Goal: Transaction & Acquisition: Purchase product/service

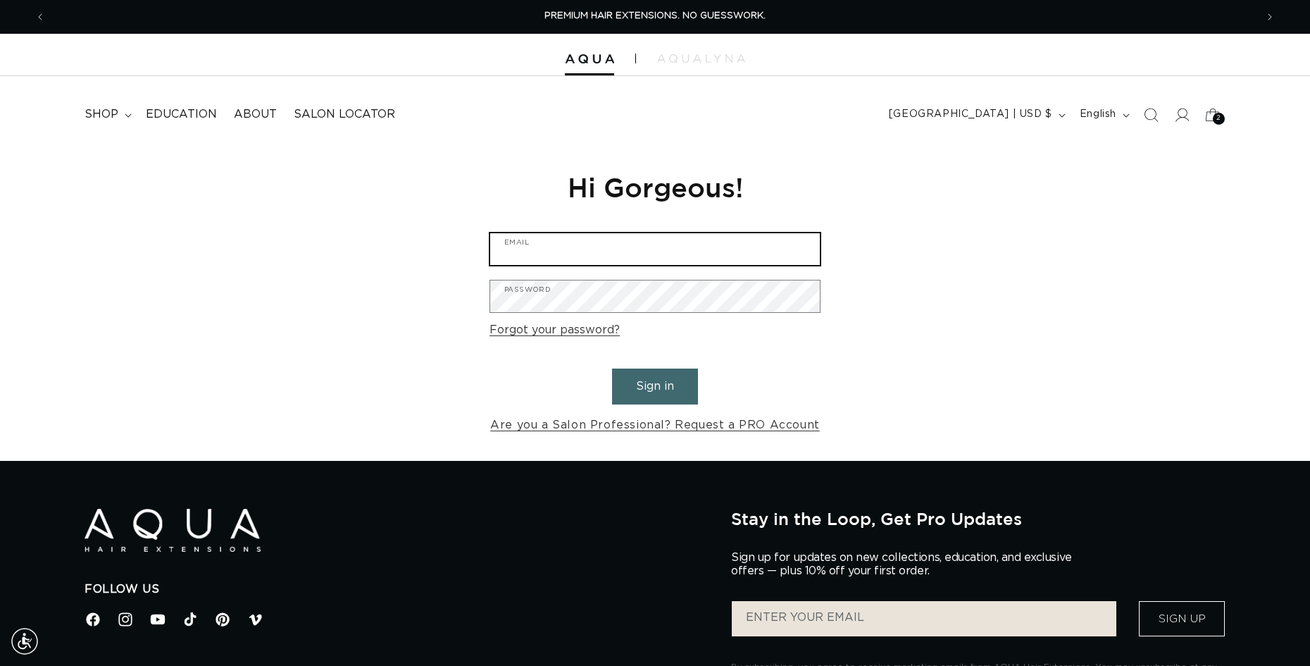
type input "balisalon6@gmail.com"
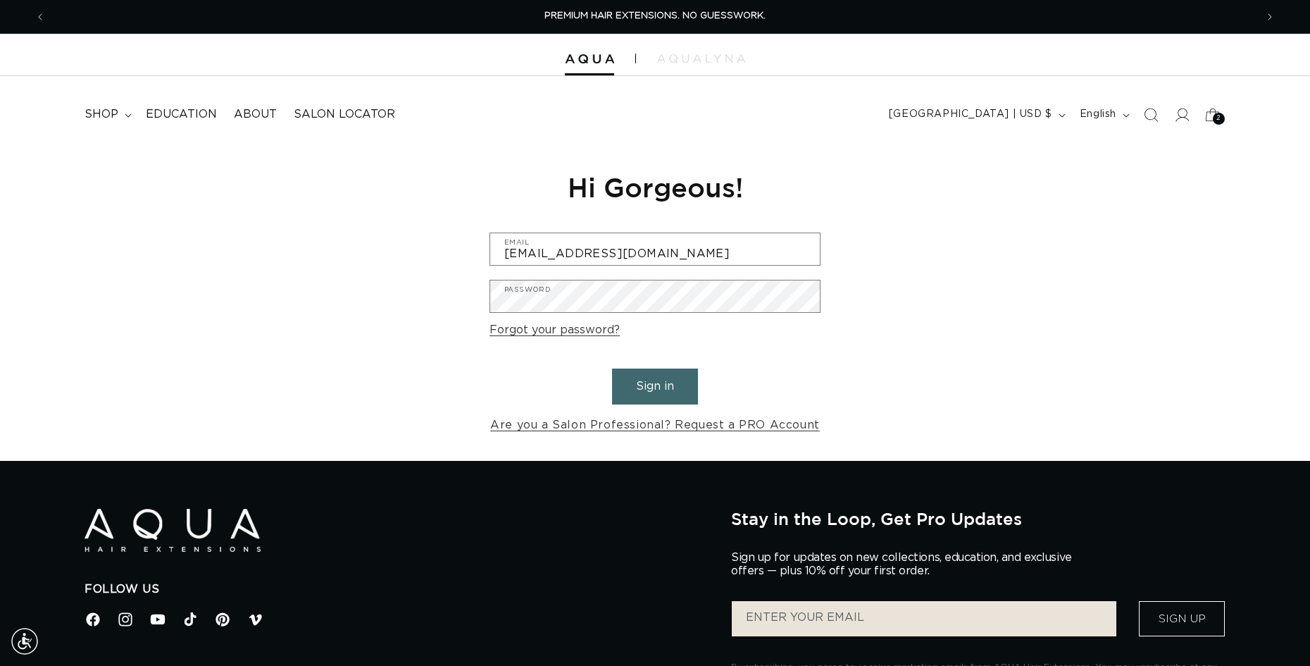
click at [669, 395] on button "Sign in" at bounding box center [655, 386] width 86 height 36
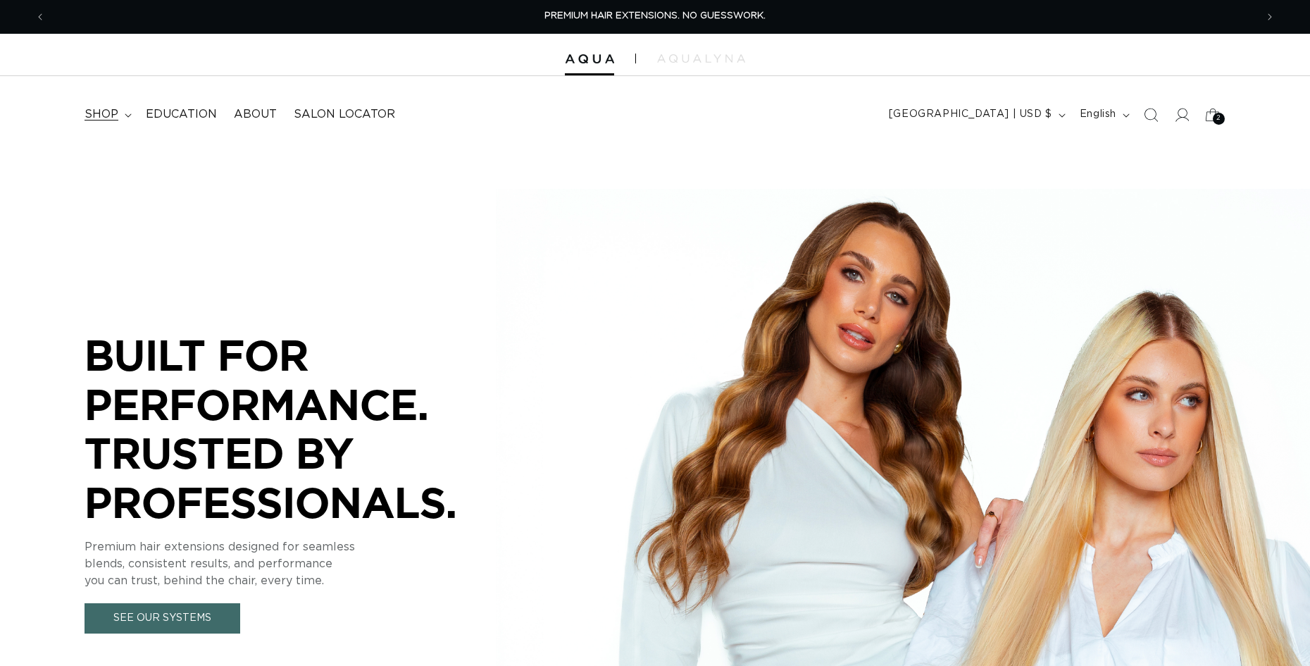
click at [128, 118] on summary "shop" at bounding box center [106, 115] width 61 height 32
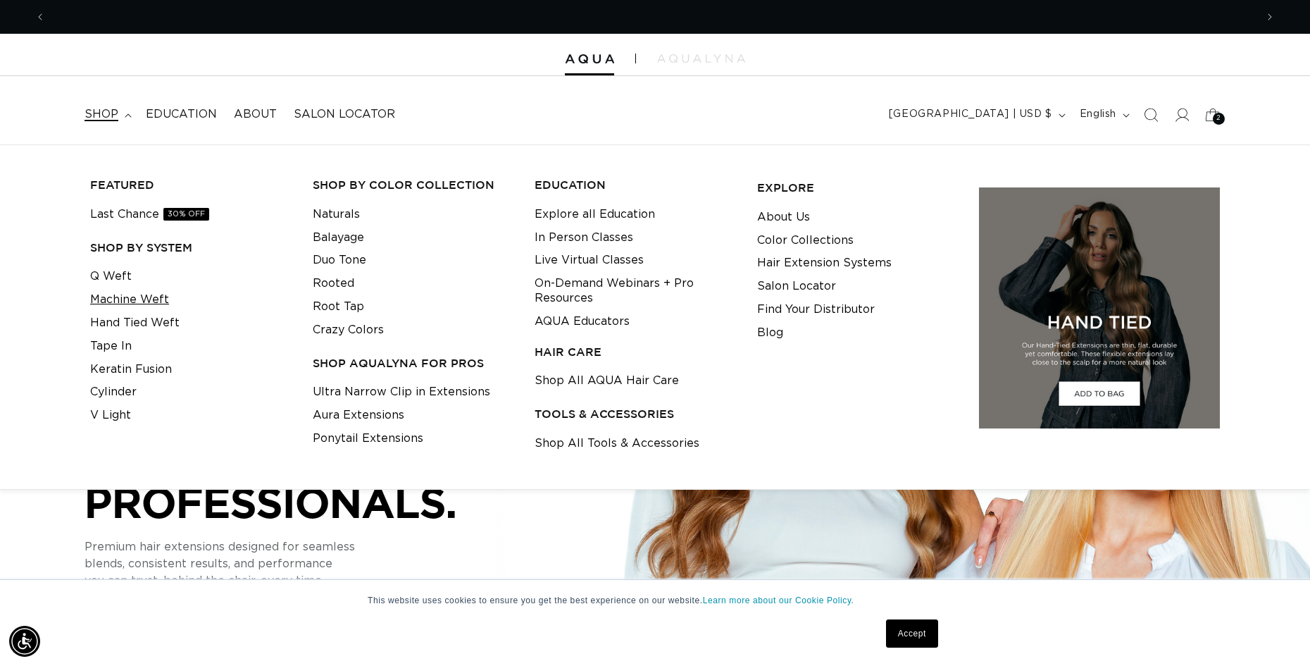
scroll to position [0, 1210]
click at [124, 299] on link "Machine Weft" at bounding box center [129, 299] width 79 height 23
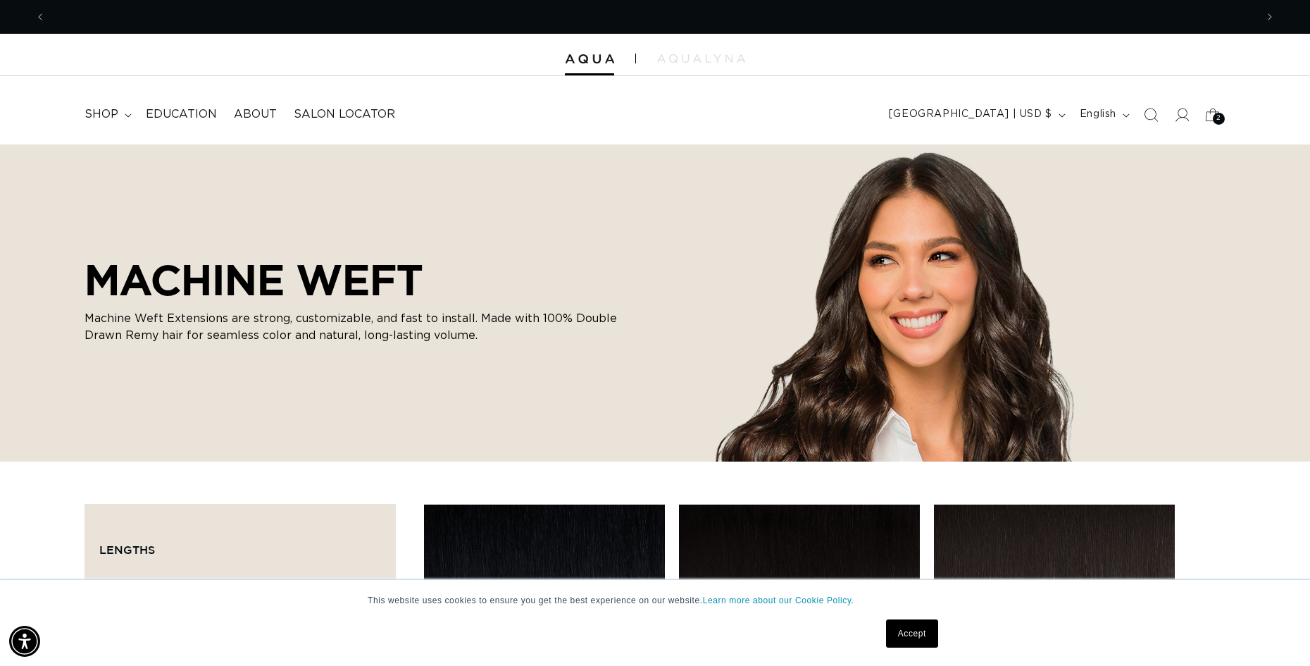
scroll to position [0, 1210]
click at [916, 642] on link "Accept" at bounding box center [912, 633] width 52 height 28
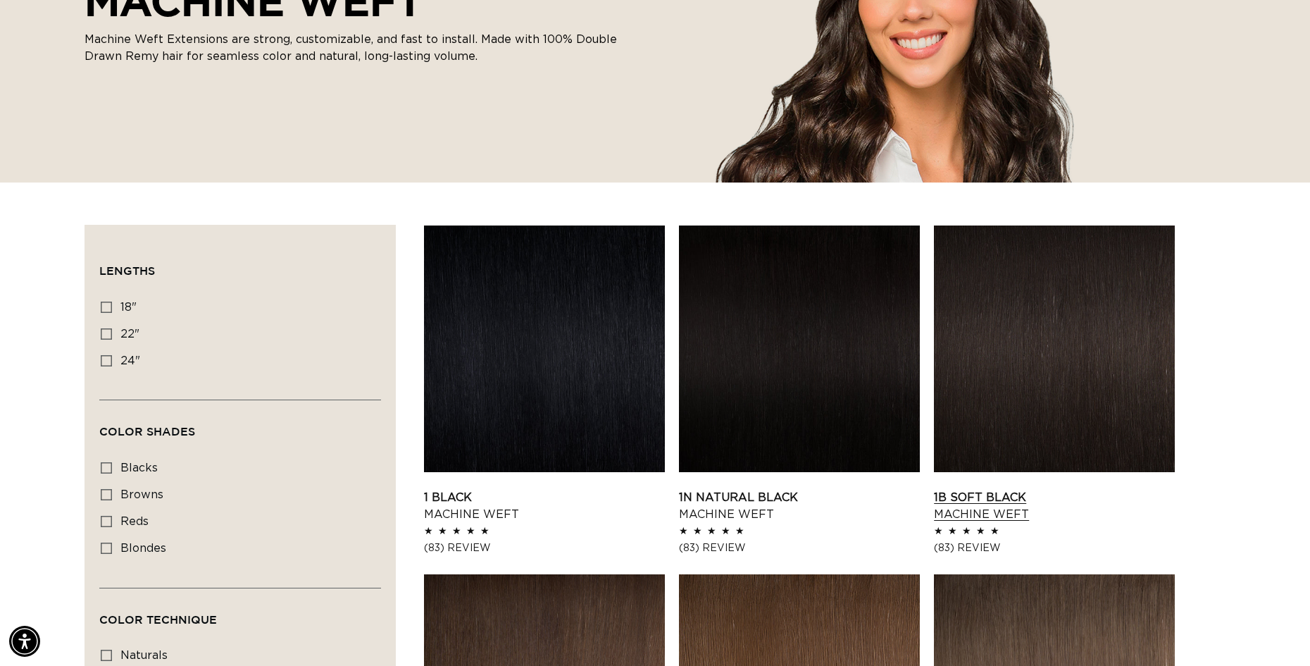
scroll to position [0, 2421]
click at [1041, 489] on link "1B Soft Black Machine Weft" at bounding box center [1054, 506] width 241 height 34
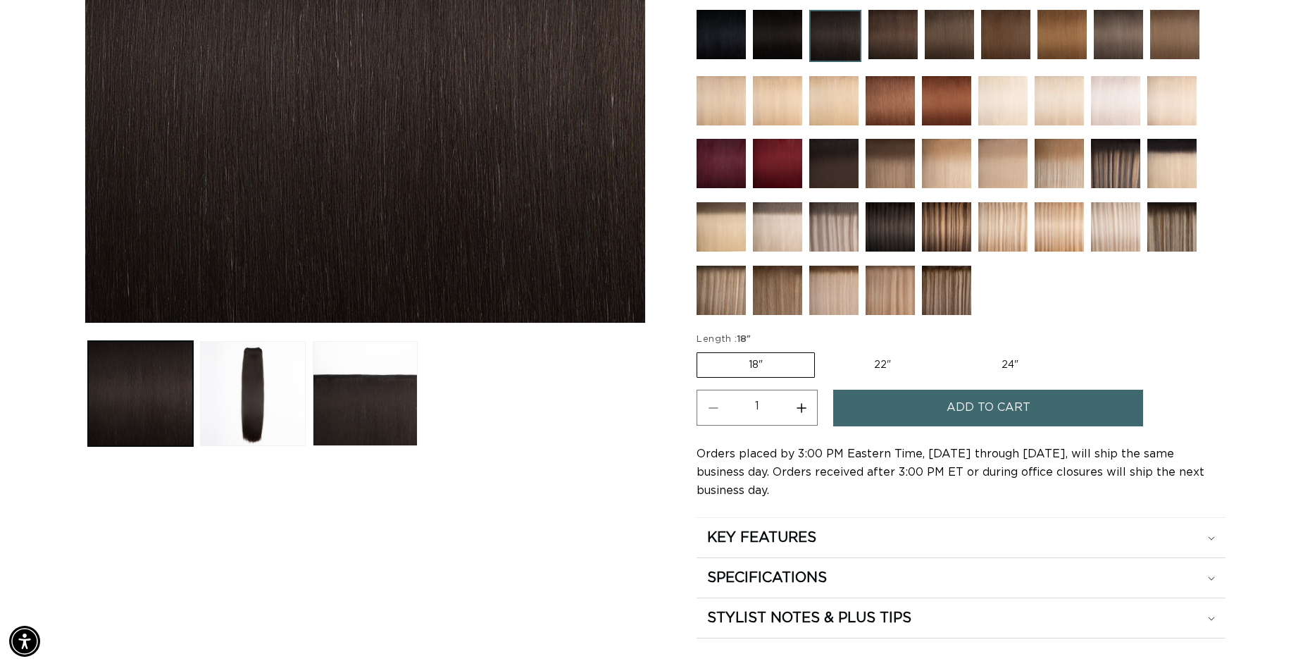
scroll to position [0, 1210]
click at [980, 409] on span "Add to cart" at bounding box center [989, 408] width 84 height 36
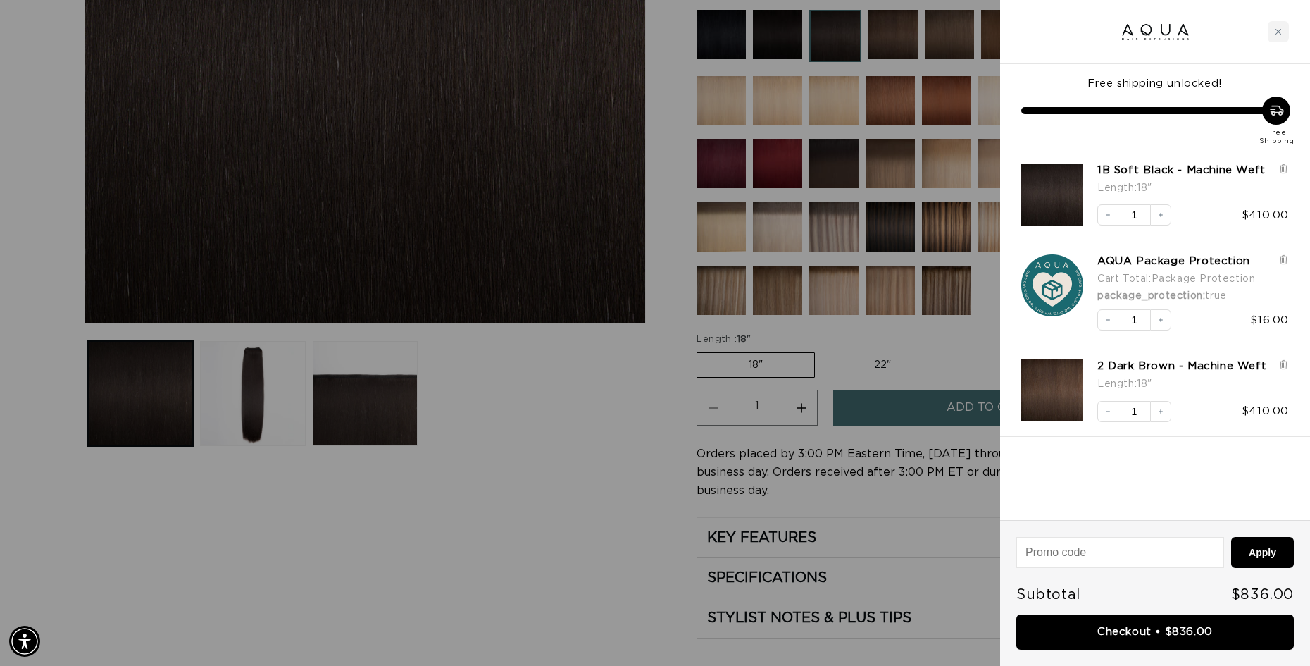
scroll to position [0, 0]
click at [1107, 414] on icon "Decrease quantity" at bounding box center [1108, 411] width 8 height 8
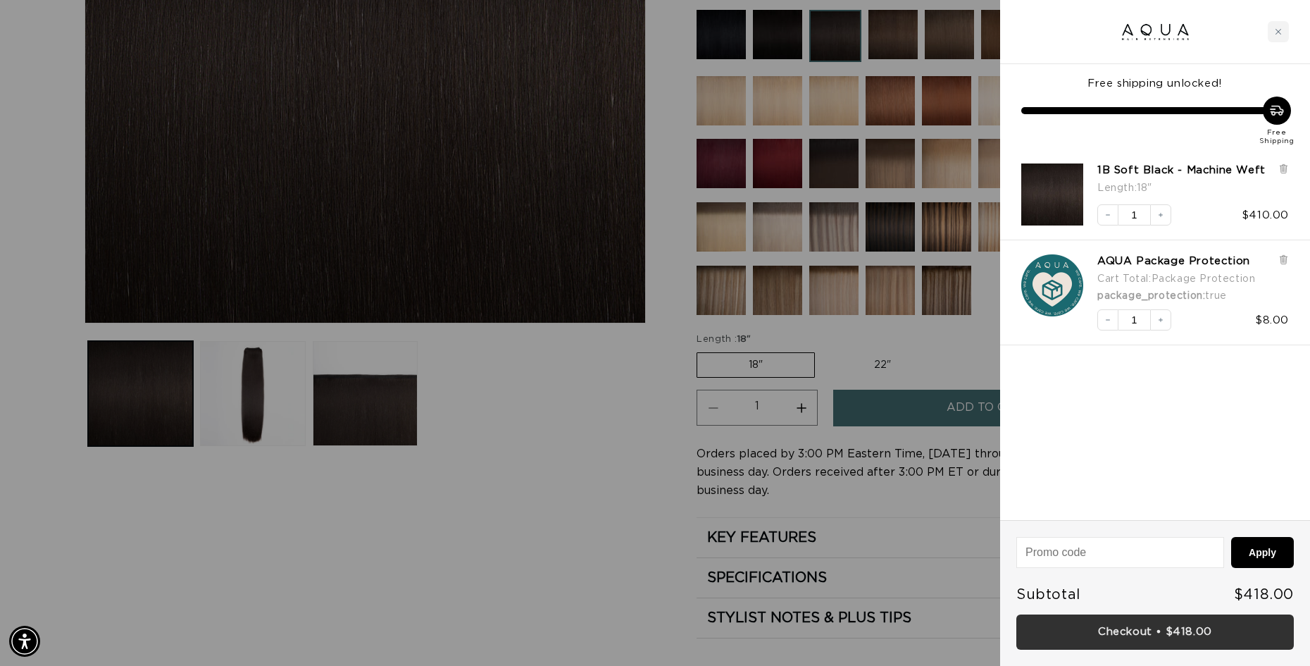
scroll to position [0, 1210]
click at [1179, 630] on link "Checkout • $418.00" at bounding box center [1156, 632] width 278 height 36
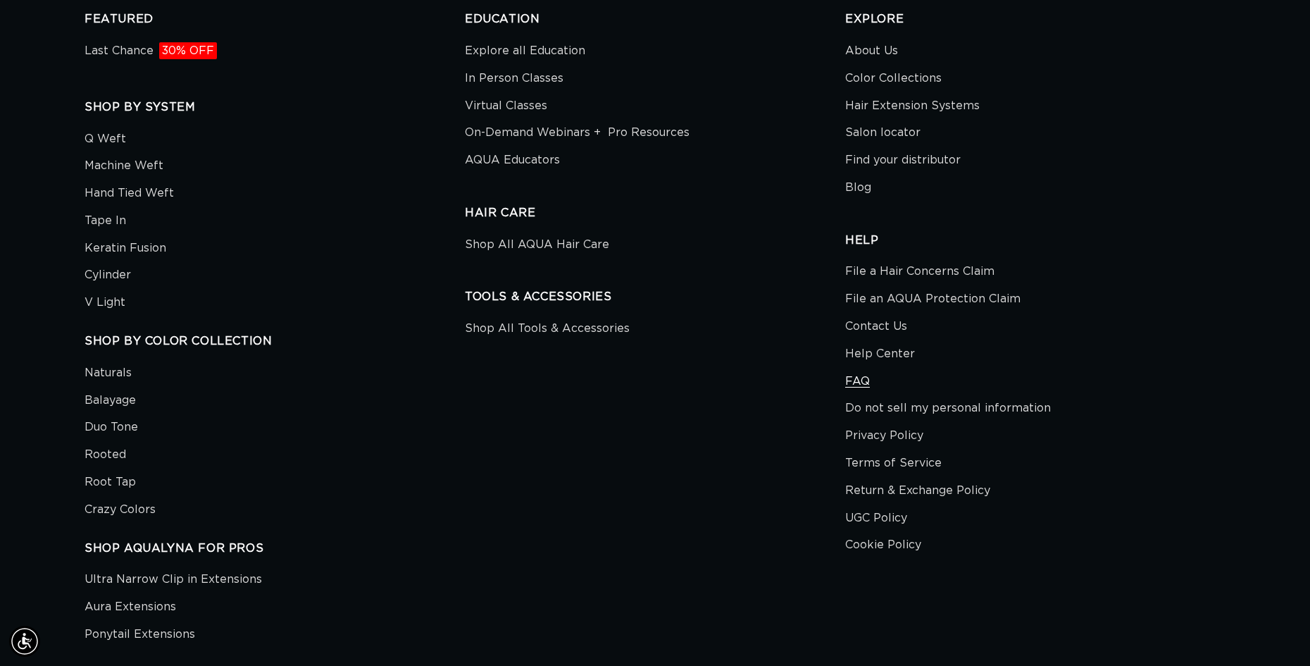
scroll to position [0, 1210]
click at [860, 380] on link "FAQ" at bounding box center [857, 381] width 25 height 27
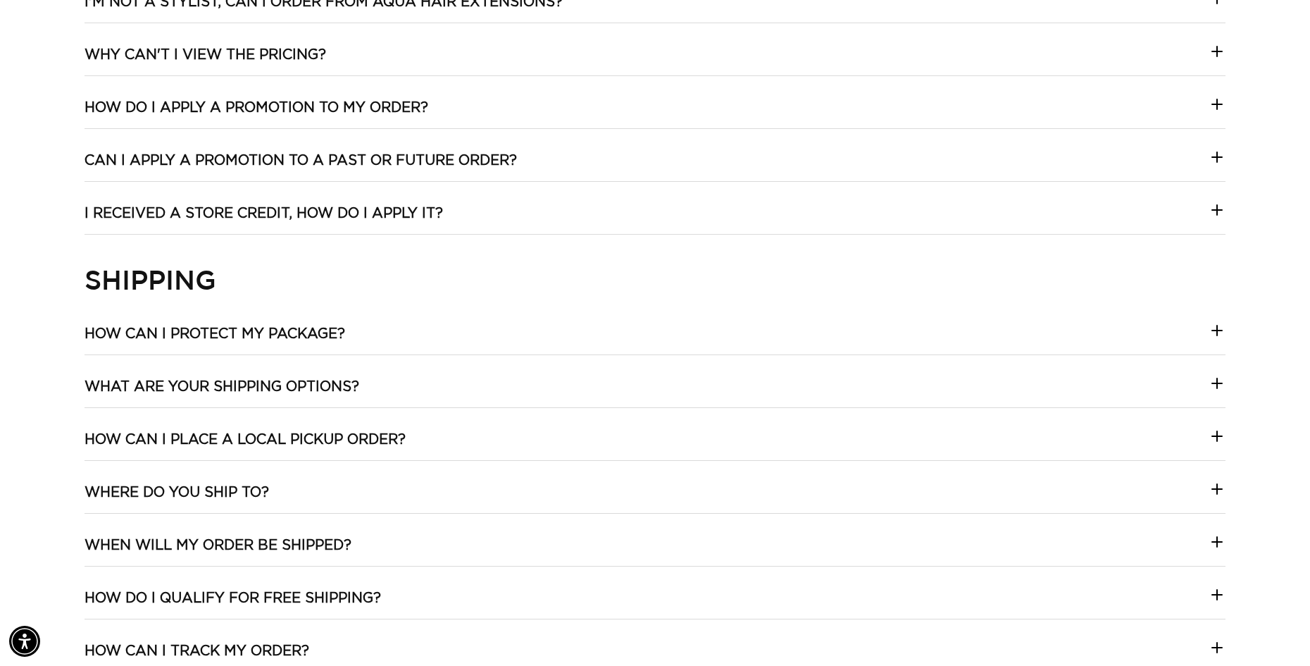
scroll to position [0, 2421]
click at [341, 384] on h3 "What are your shipping options?" at bounding box center [222, 387] width 275 height 18
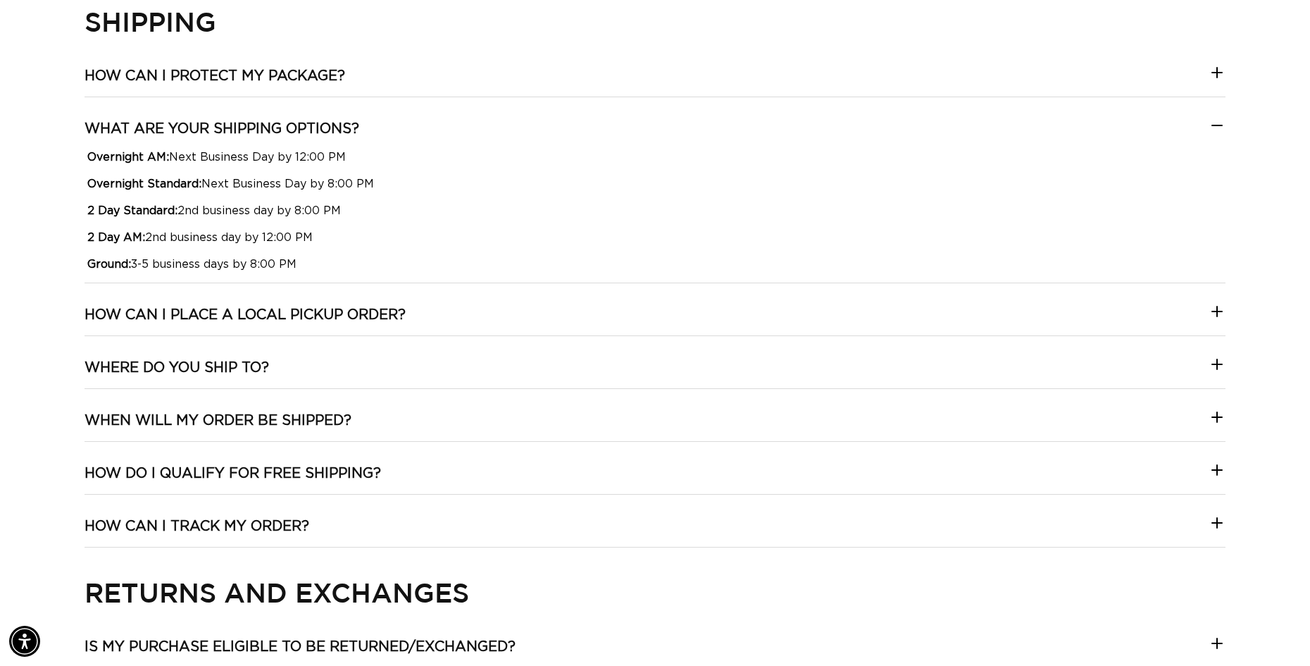
click at [433, 421] on summary "When will my order be shipped?" at bounding box center [655, 426] width 1141 height 30
